Goal: Task Accomplishment & Management: Use online tool/utility

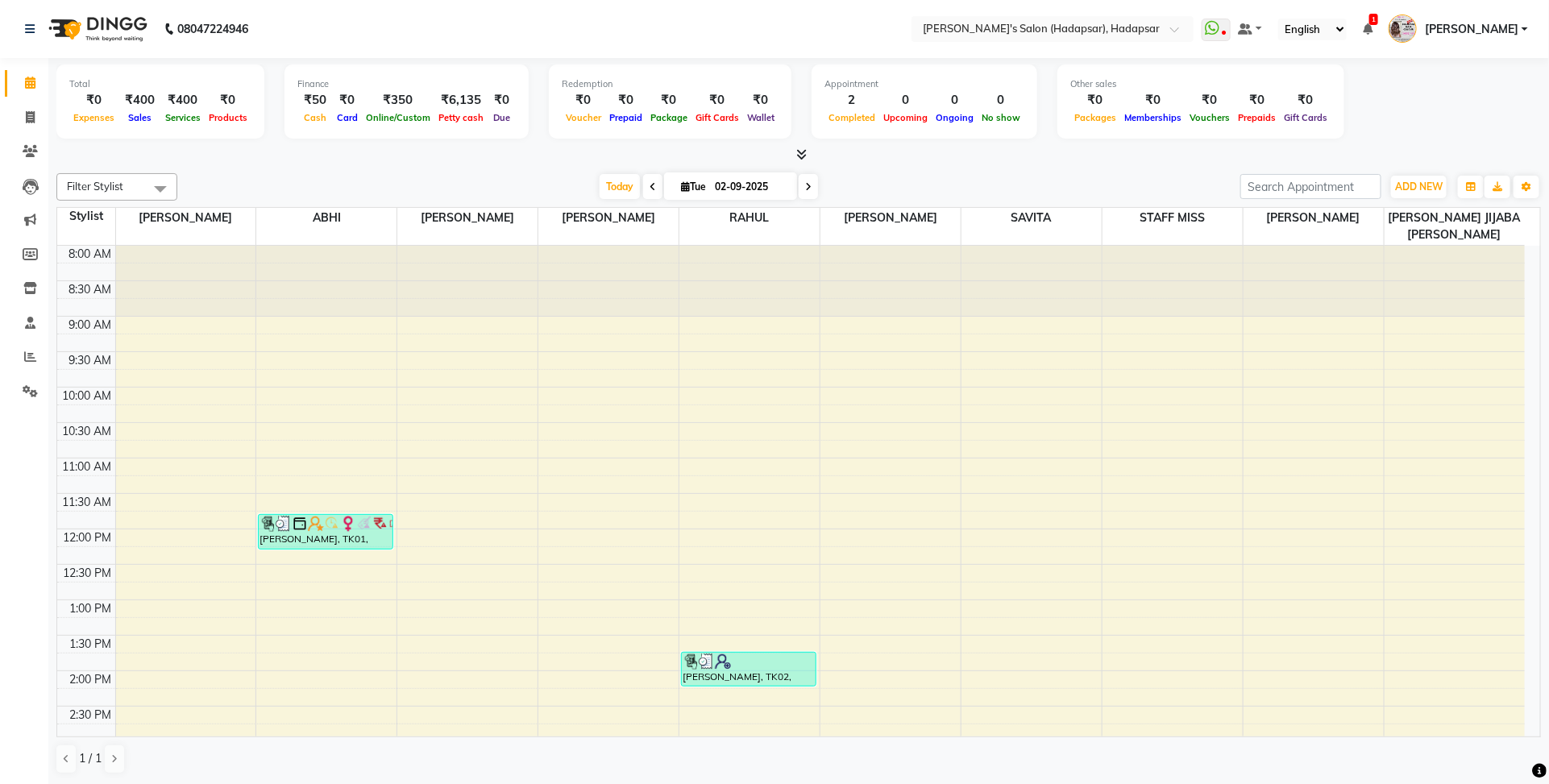
click at [645, 186] on span at bounding box center [652, 186] width 19 height 25
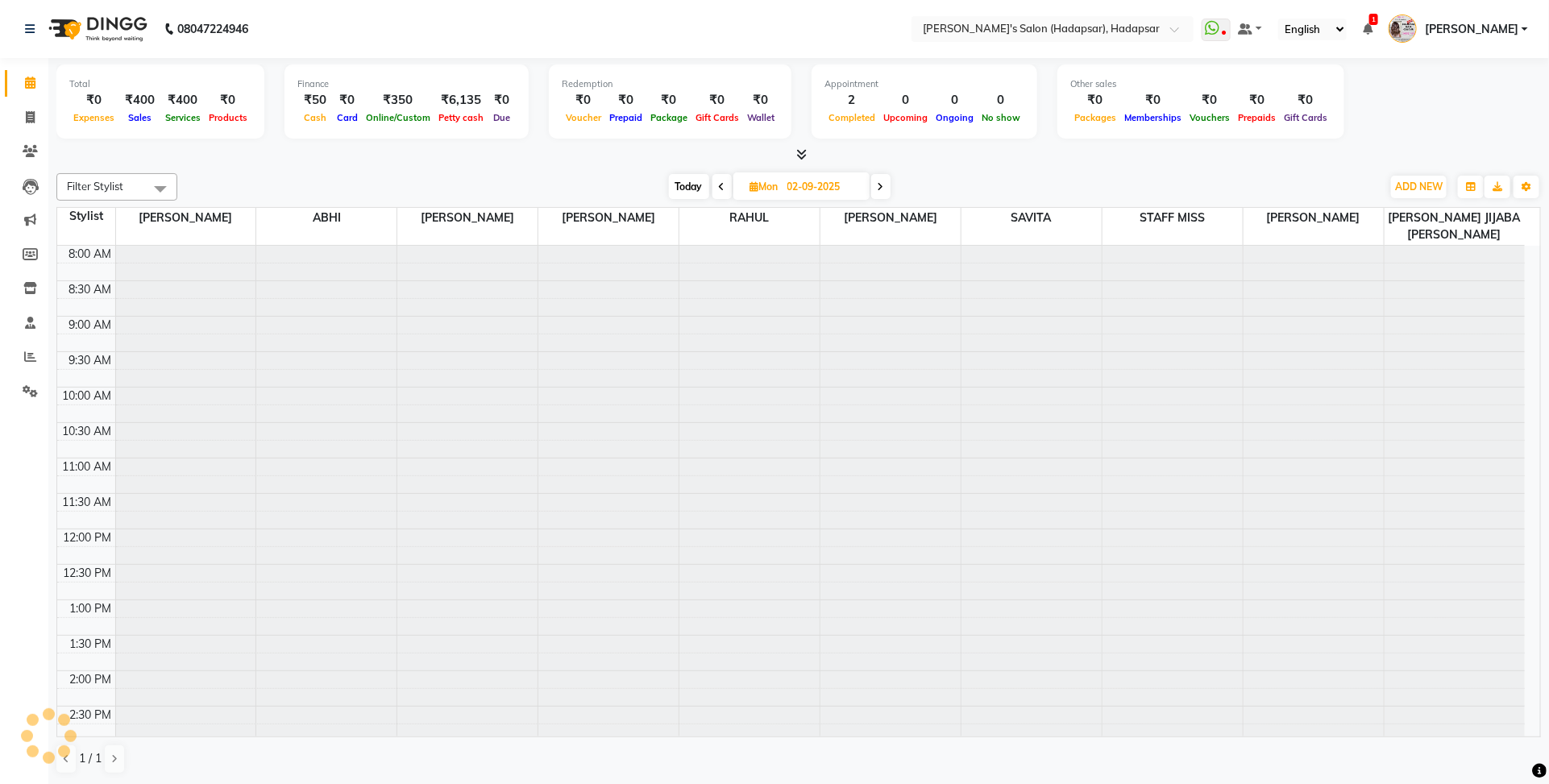
type input "[DATE]"
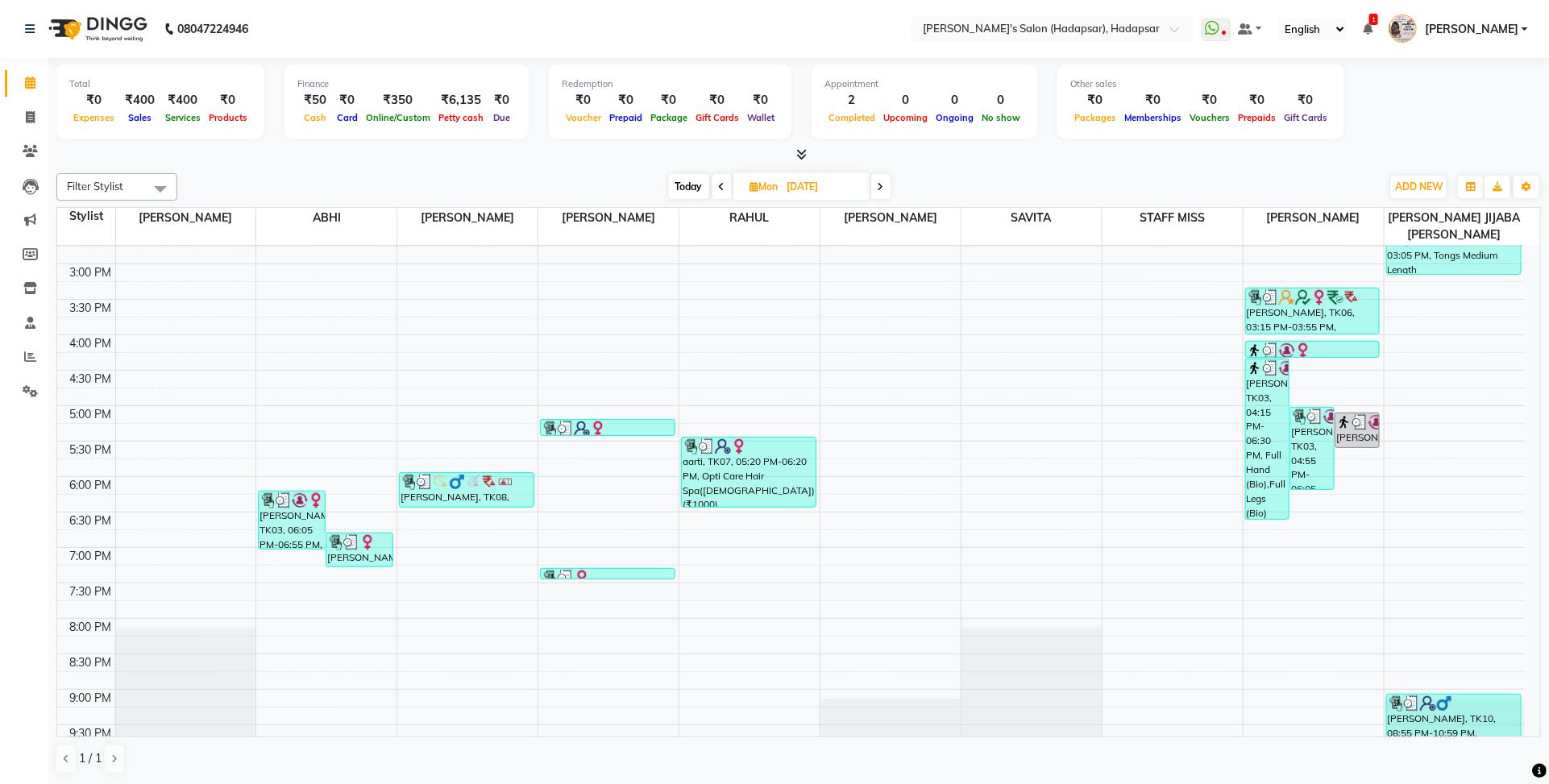
scroll to position [271, 0]
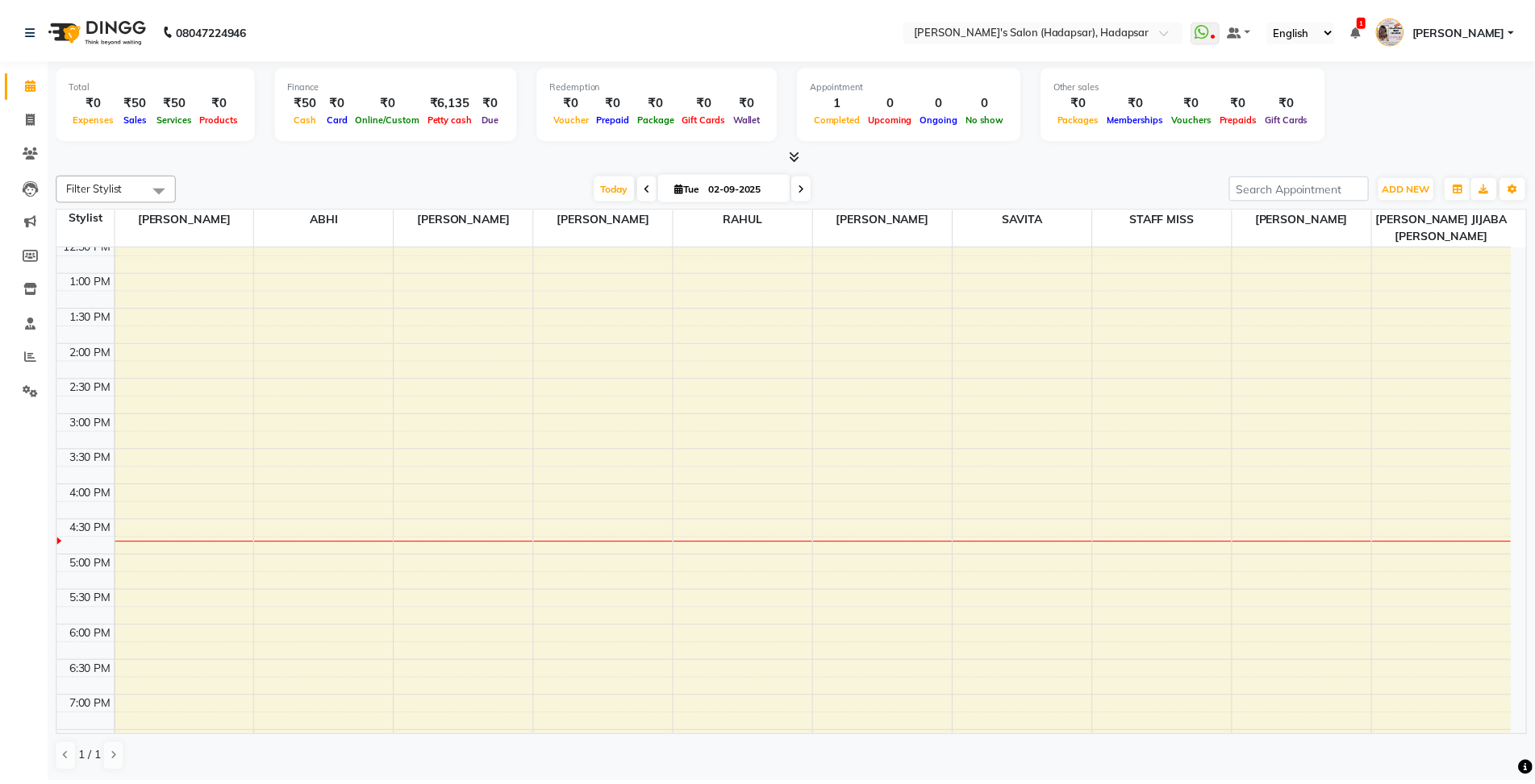
scroll to position [153, 0]
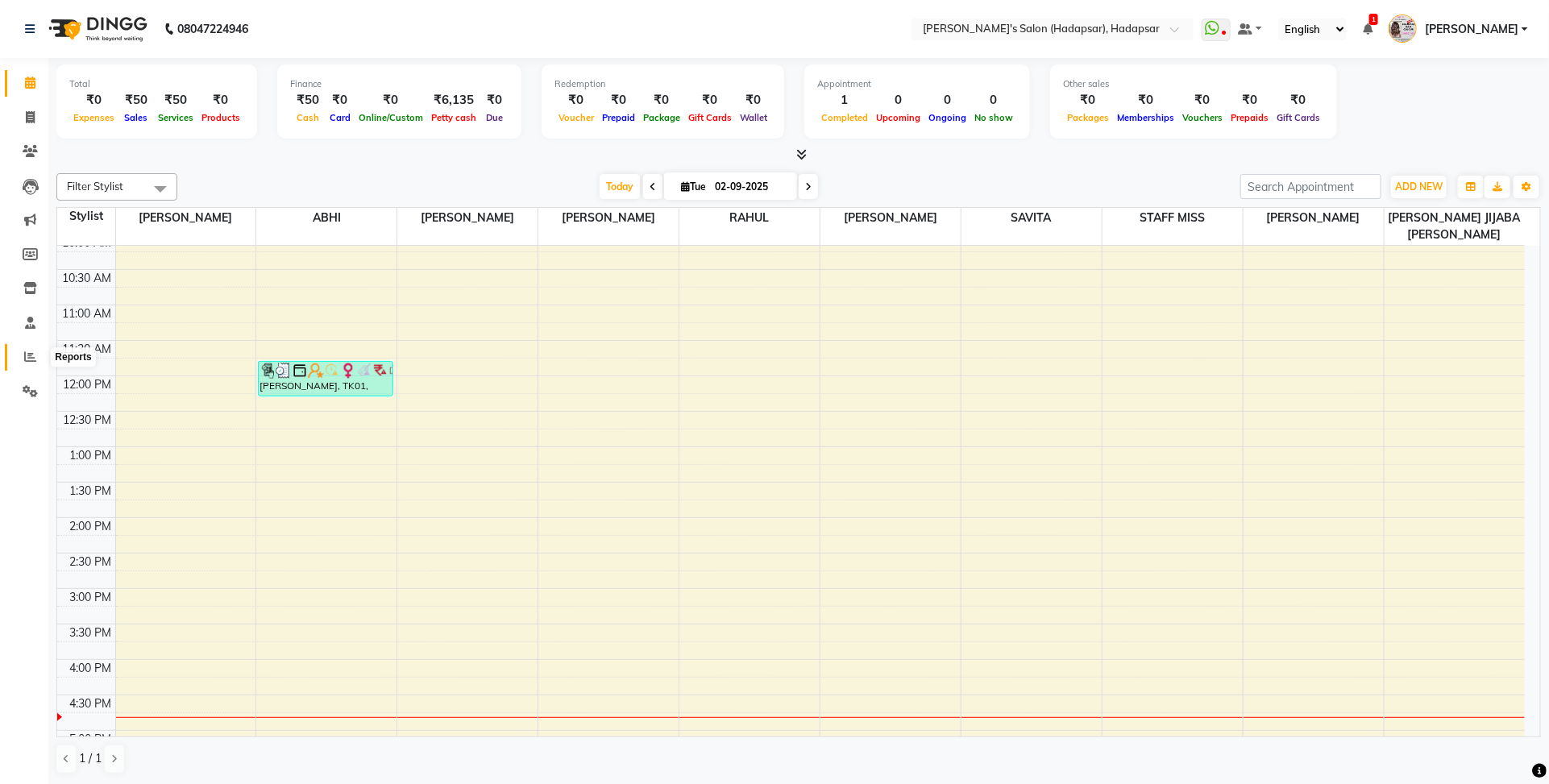
click at [25, 352] on icon at bounding box center [30, 356] width 12 height 12
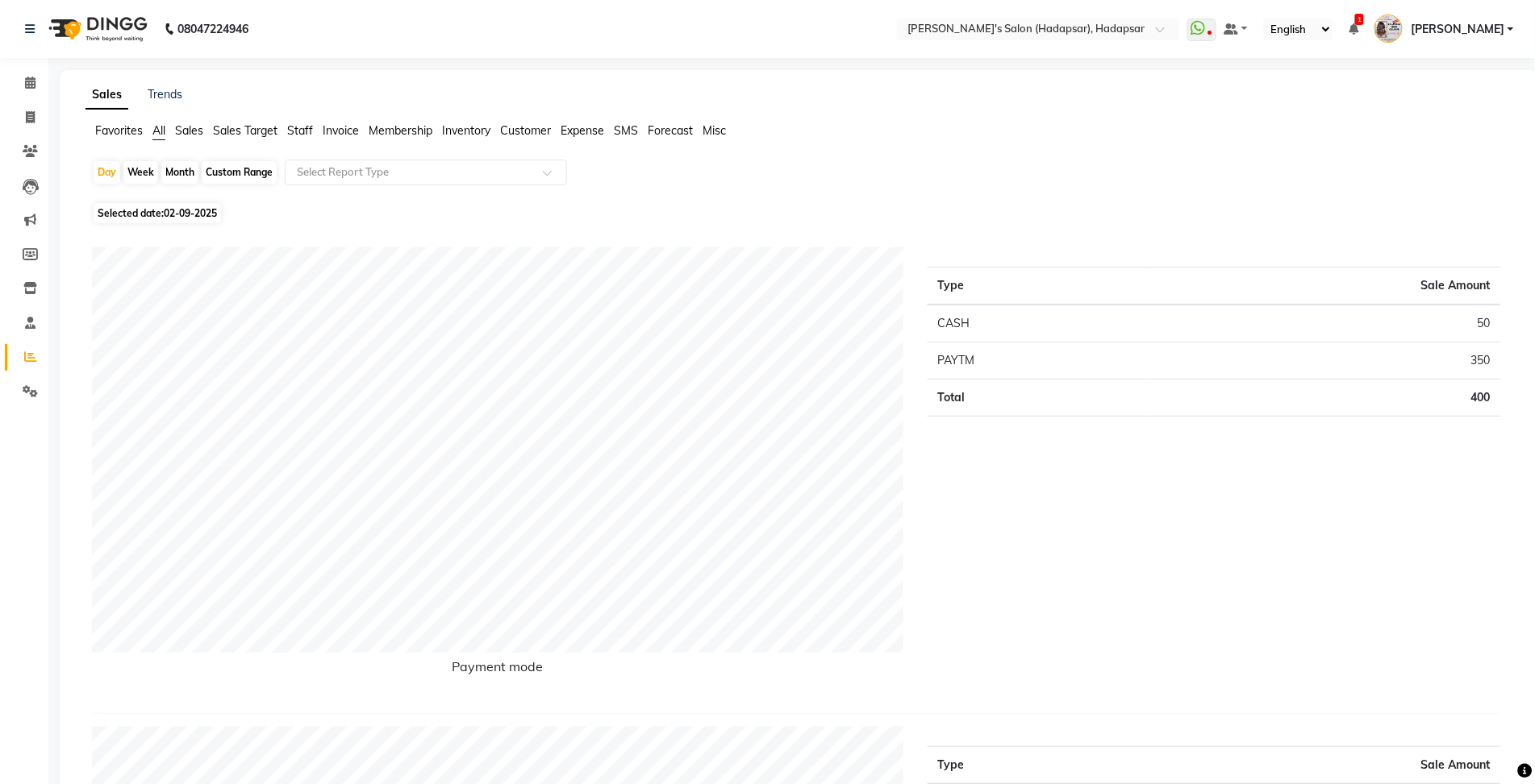
click at [181, 178] on div "Month" at bounding box center [179, 172] width 37 height 23
select select "9"
select select "2025"
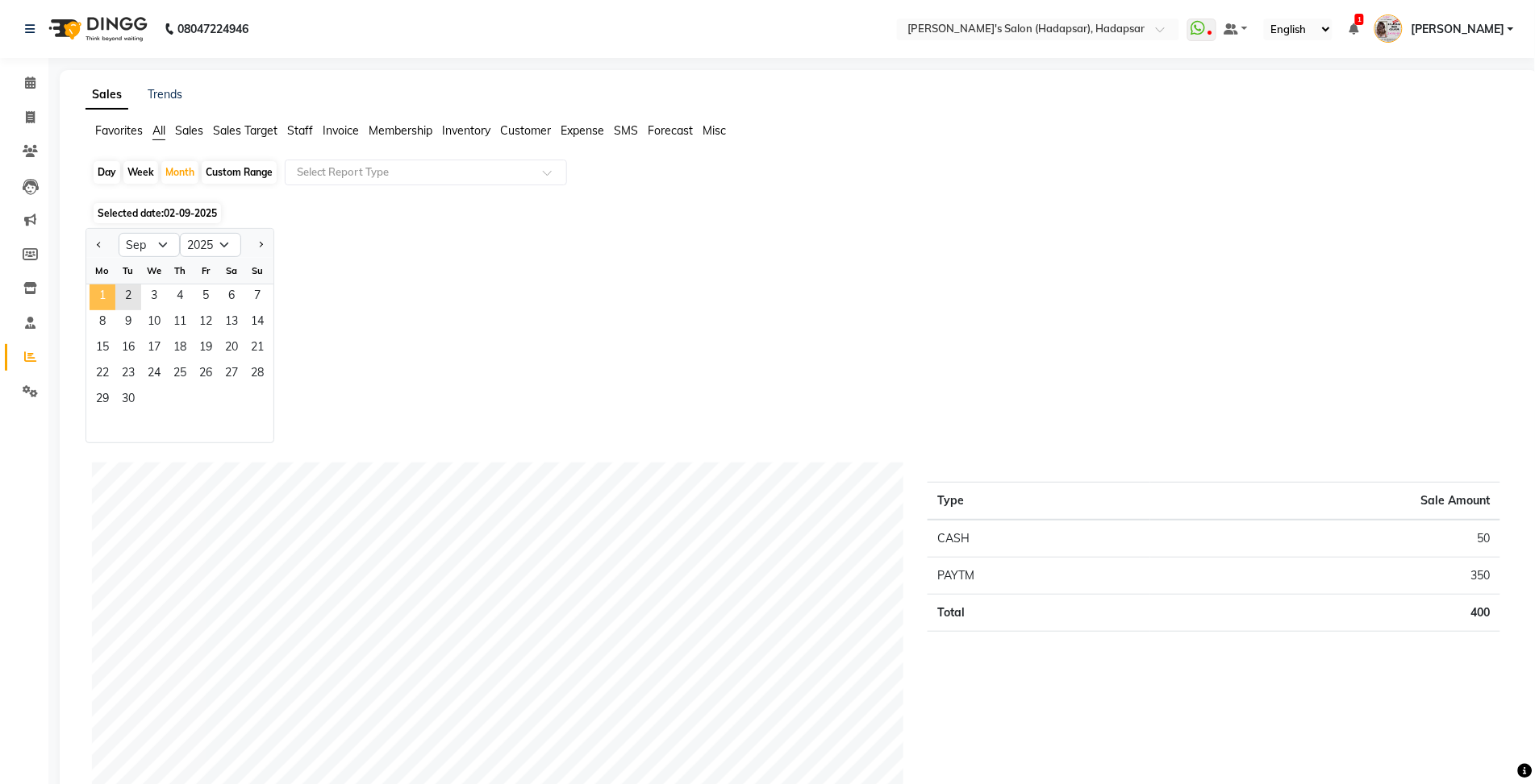
click at [114, 304] on span "1" at bounding box center [102, 297] width 26 height 25
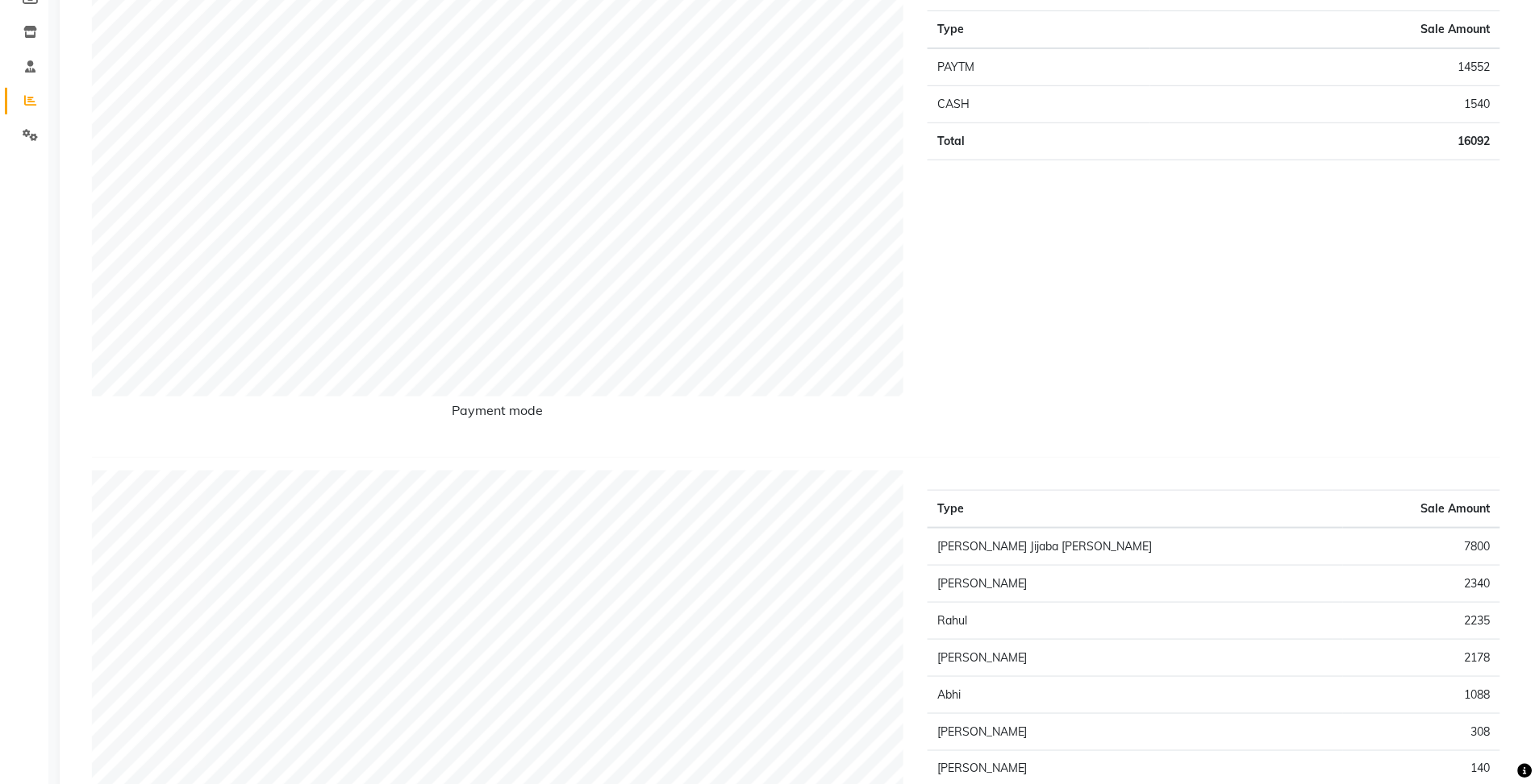
scroll to position [605, 0]
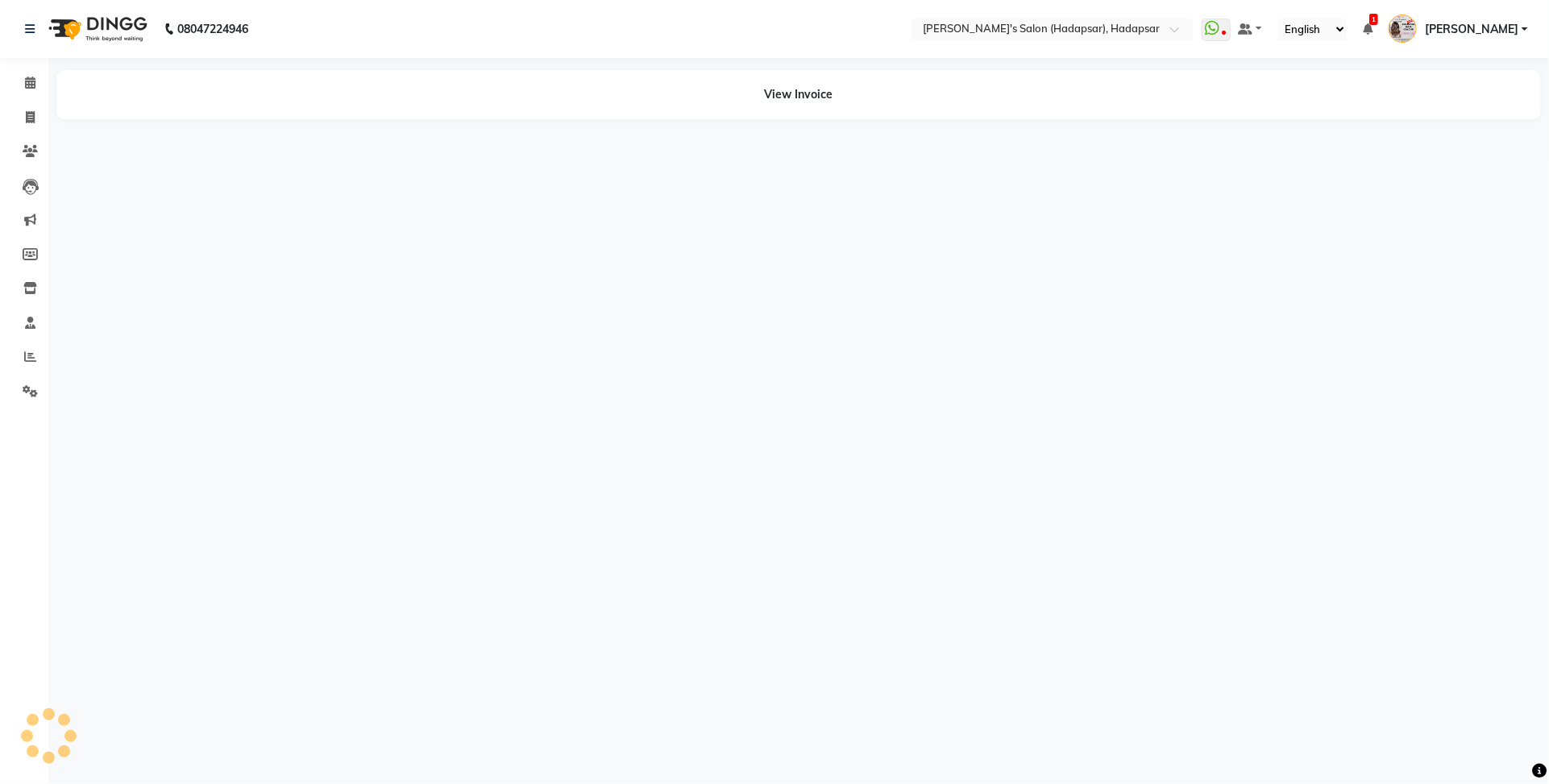
select select "service"
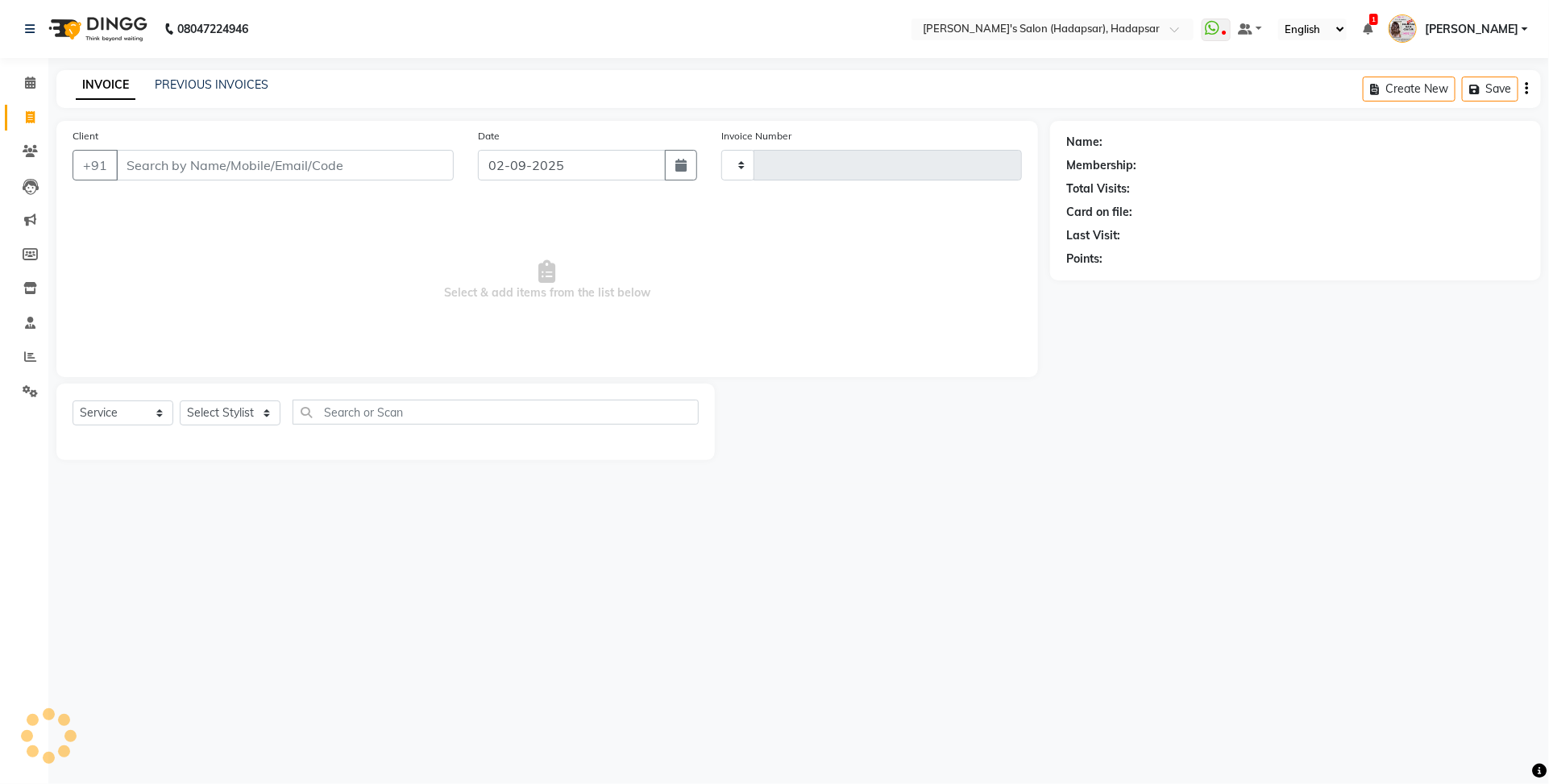
type input "1504"
select select "108"
